Goal: Check status

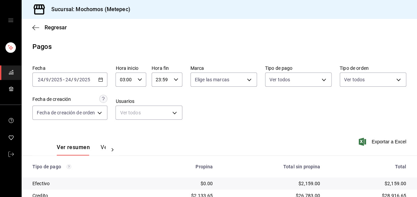
scroll to position [113, 0]
drag, startPoint x: 202, startPoint y: 34, endPoint x: 184, endPoint y: 37, distance: 18.2
click at [195, 36] on div "Regresar" at bounding box center [219, 27] width 395 height 17
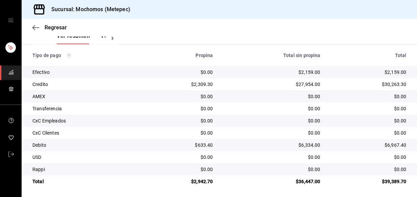
scroll to position [113, 0]
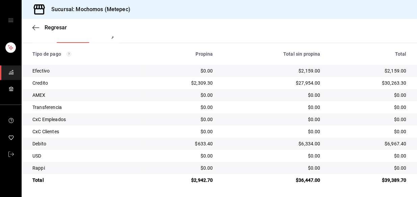
click at [252, 53] on div "Total sin propina" at bounding box center [272, 53] width 97 height 5
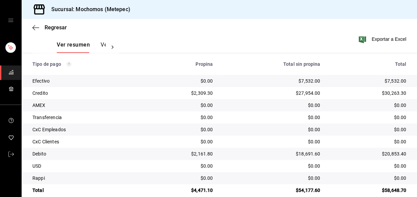
scroll to position [113, 0]
